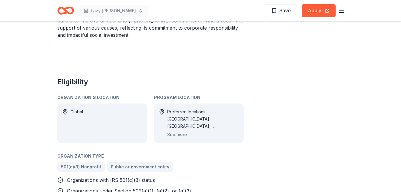
scroll to position [296, 0]
click at [178, 134] on button "See more" at bounding box center [177, 133] width 20 height 7
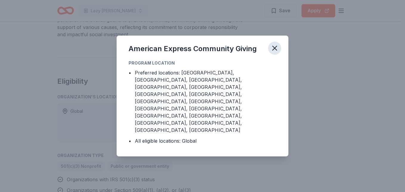
click at [276, 50] on icon "button" at bounding box center [275, 48] width 4 height 4
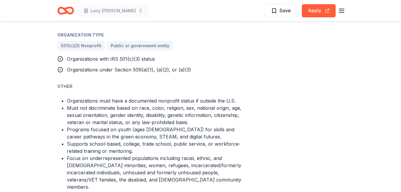
scroll to position [416, 0]
click at [310, 9] on button "Apply" at bounding box center [319, 10] width 34 height 13
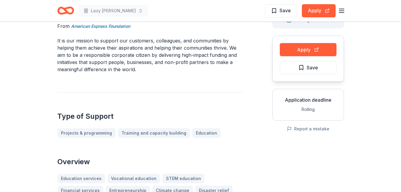
scroll to position [0, 0]
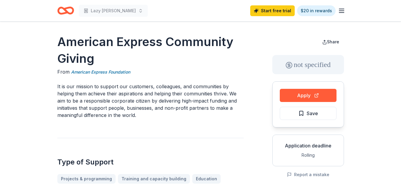
click at [72, 11] on icon "Home" at bounding box center [65, 11] width 17 height 14
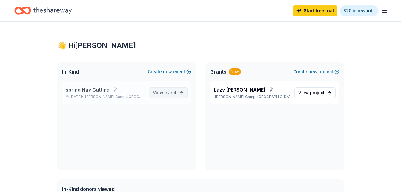
click at [171, 94] on span "event" at bounding box center [170, 92] width 12 height 5
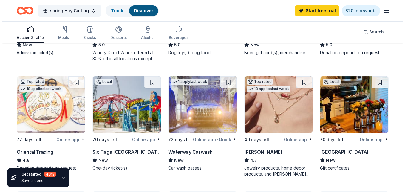
scroll to position [148, 0]
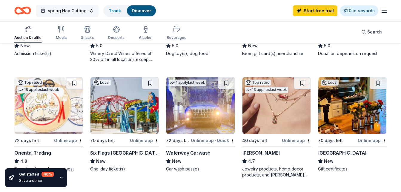
click at [67, 12] on span "spring Hay Cutting" at bounding box center [67, 10] width 39 height 7
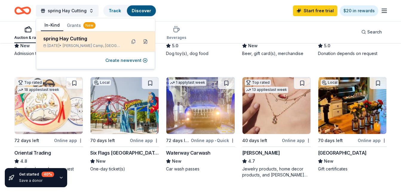
click at [146, 42] on button at bounding box center [146, 42] width 10 height 10
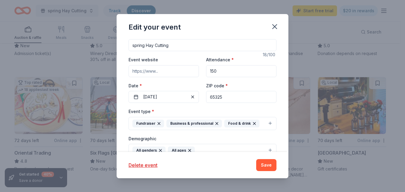
scroll to position [45, 0]
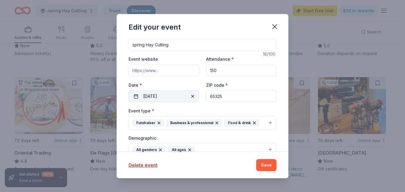
click at [165, 95] on button "11/18/2025" at bounding box center [164, 96] width 70 height 12
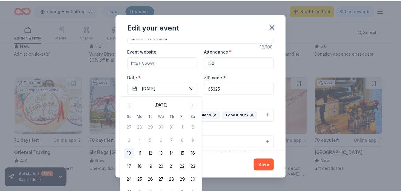
scroll to position [53, 0]
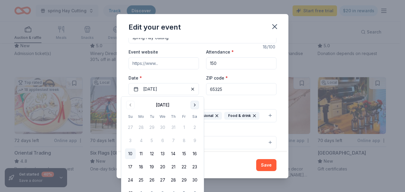
click at [194, 107] on button "Go to next month" at bounding box center [195, 105] width 8 height 8
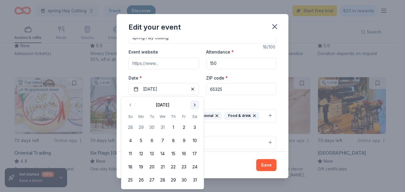
click at [194, 107] on button "Go to next month" at bounding box center [195, 105] width 8 height 8
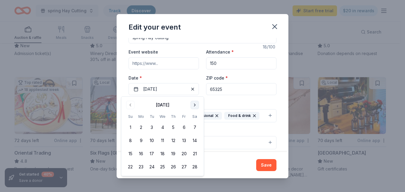
click at [194, 107] on button "Go to next month" at bounding box center [195, 105] width 8 height 8
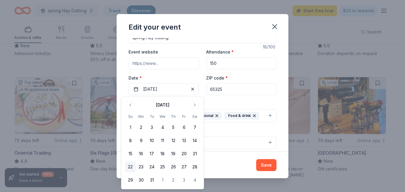
click at [132, 166] on button "22" at bounding box center [130, 166] width 11 height 11
click at [232, 102] on div "Event type * Fundraiser Business & professional Food & drink" at bounding box center [203, 111] width 148 height 22
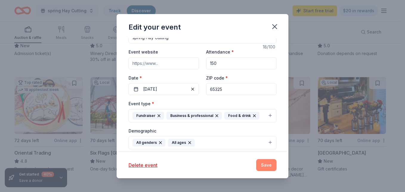
click at [265, 166] on button "Save" at bounding box center [266, 165] width 20 height 12
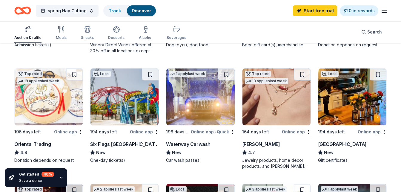
scroll to position [157, 0]
click at [187, 143] on div "Waterway Carwash" at bounding box center [188, 143] width 44 height 7
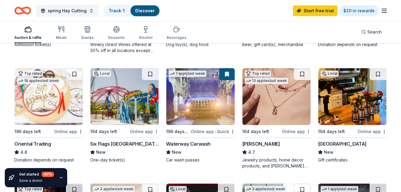
click at [122, 101] on img at bounding box center [124, 96] width 68 height 57
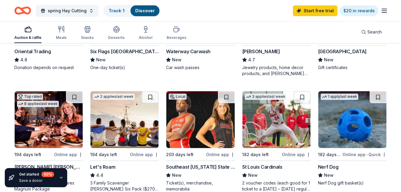
scroll to position [250, 0]
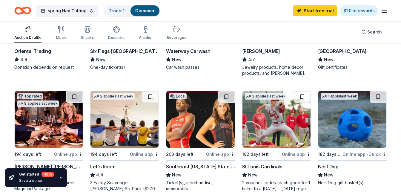
click at [263, 168] on div "St Louis Cardinals" at bounding box center [262, 166] width 40 height 7
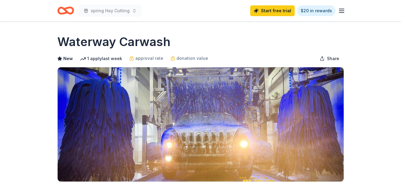
click at [187, 143] on img at bounding box center [201, 124] width 286 height 114
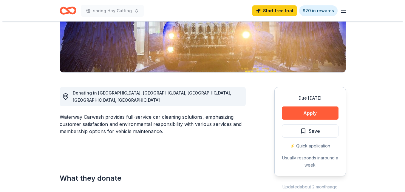
scroll to position [103, 0]
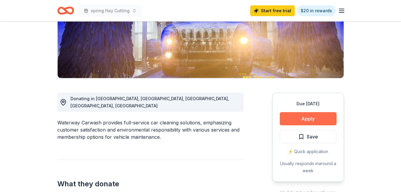
click at [293, 119] on button "Apply" at bounding box center [308, 118] width 57 height 13
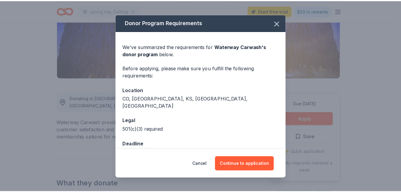
scroll to position [8, 0]
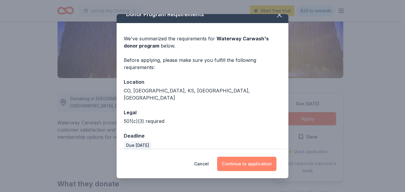
click at [248, 166] on button "Continue to application" at bounding box center [246, 163] width 59 height 14
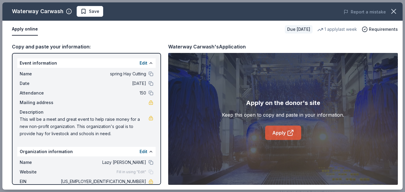
click at [278, 134] on link "Apply" at bounding box center [283, 132] width 36 height 14
click at [393, 13] on icon "button" at bounding box center [394, 11] width 4 height 4
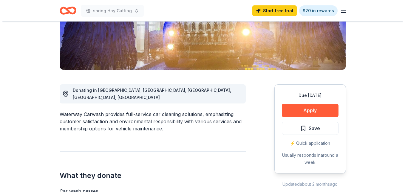
scroll to position [112, 0]
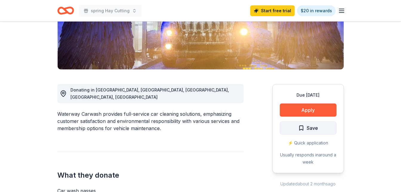
click at [303, 131] on span "Save" at bounding box center [308, 128] width 20 height 8
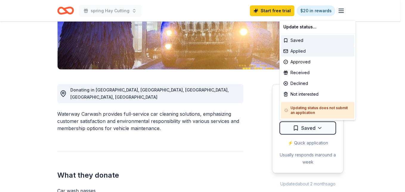
click at [306, 51] on div "Applied" at bounding box center [317, 51] width 73 height 11
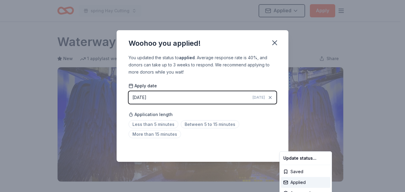
click at [274, 43] on html "spring Hay Cutting Applied Apply Due in 196 days Share Waterway Carwash New 1 a…" at bounding box center [202, 96] width 405 height 192
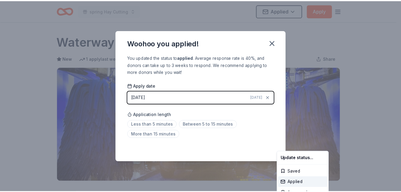
scroll to position [144, 0]
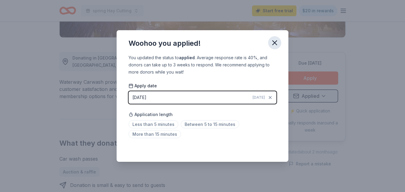
click at [274, 43] on icon "button" at bounding box center [275, 42] width 8 height 8
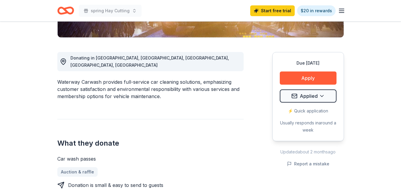
scroll to position [0, 0]
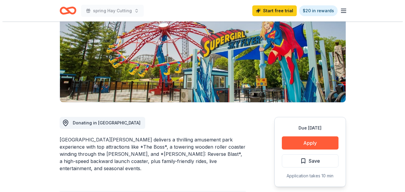
scroll to position [80, 0]
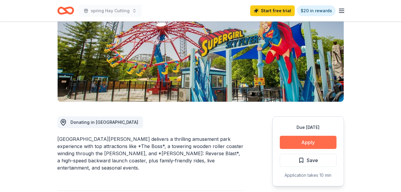
click at [298, 141] on button "Apply" at bounding box center [308, 141] width 57 height 13
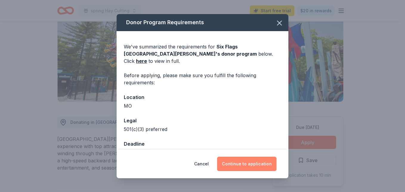
click at [239, 161] on button "Continue to application" at bounding box center [246, 163] width 59 height 14
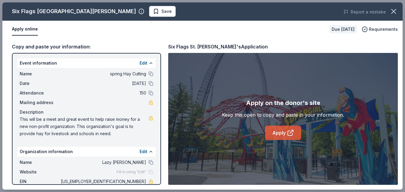
click at [281, 132] on link "Apply" at bounding box center [283, 132] width 36 height 14
click at [105, 33] on div "Apply online" at bounding box center [168, 29] width 313 height 13
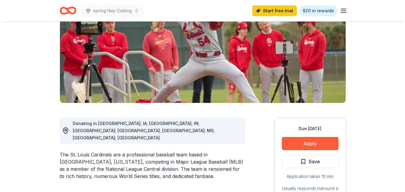
scroll to position [79, 0]
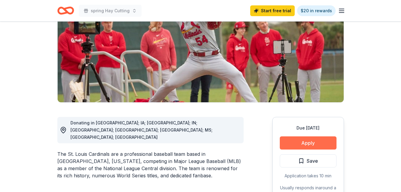
click at [316, 142] on button "Apply" at bounding box center [308, 142] width 57 height 13
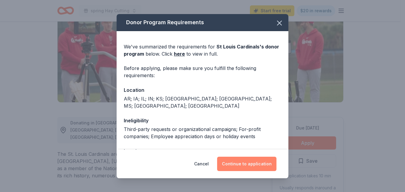
click at [247, 160] on button "Continue to application" at bounding box center [246, 163] width 59 height 14
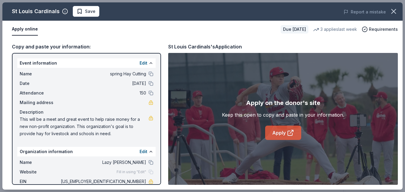
click at [278, 132] on link "Apply" at bounding box center [283, 132] width 36 height 14
